Goal: Navigation & Orientation: Find specific page/section

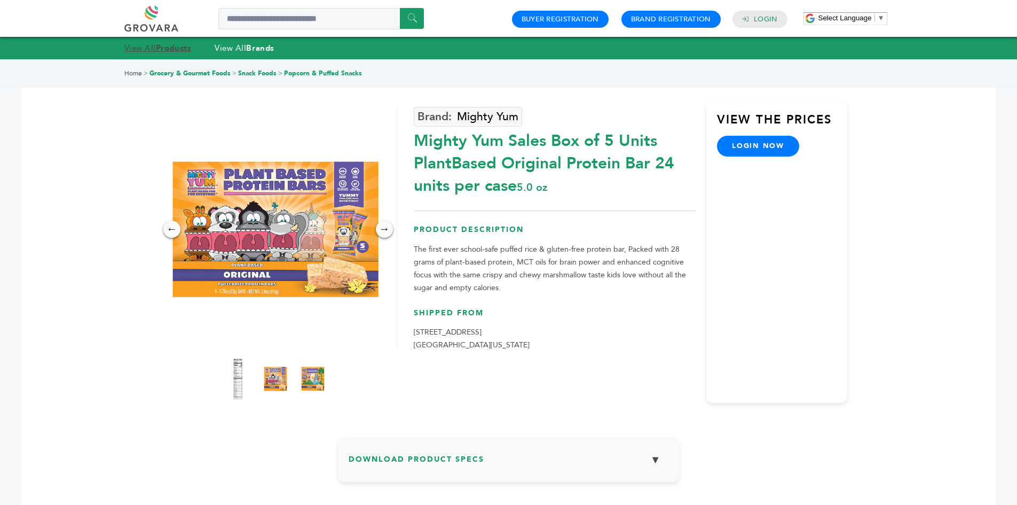
click at [169, 50] on strong "Products" at bounding box center [173, 48] width 35 height 11
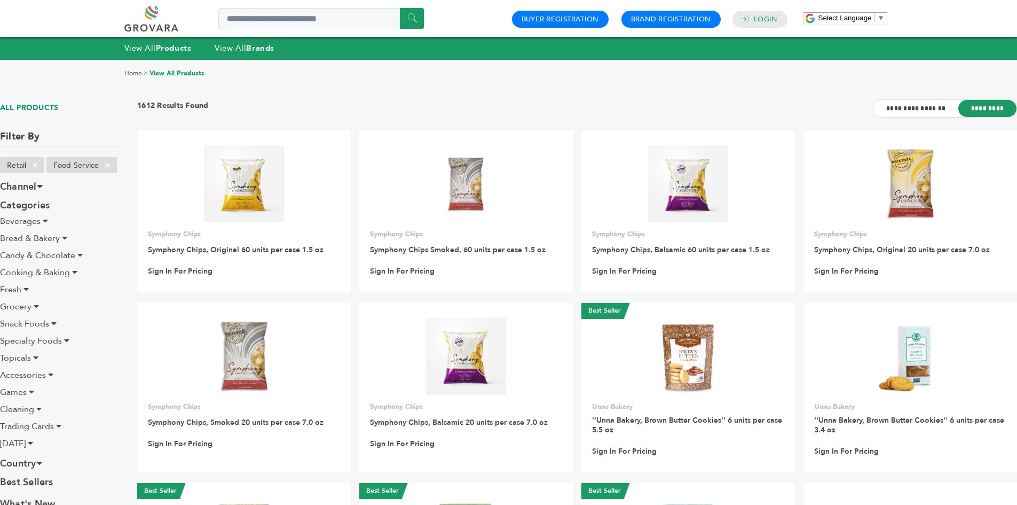
click at [854, 22] on span "Select Language" at bounding box center [845, 18] width 53 height 8
click at [851, 14] on span "Select Language" at bounding box center [845, 18] width 53 height 8
click at [940, 9] on div "****** 0 0 Buyer Registration Brand Registration Login Select Language ​ ▼ Menu" at bounding box center [508, 18] width 1017 height 37
click at [32, 309] on li "Grocery" at bounding box center [60, 306] width 121 height 13
click at [45, 326] on span "Snack Foods" at bounding box center [24, 324] width 49 height 12
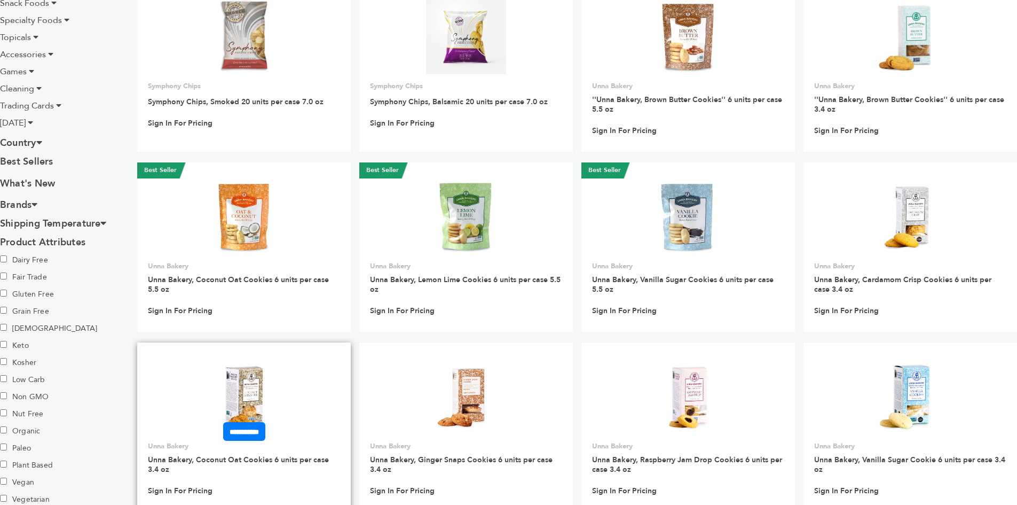
scroll to position [620, 0]
